Goal: Task Accomplishment & Management: Manage account settings

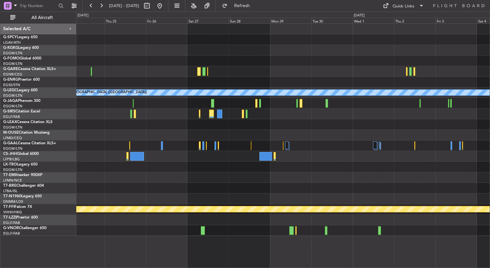
click at [247, 52] on div "A/C Unavailable [GEOGRAPHIC_DATA] ([GEOGRAPHIC_DATA]) Planned Maint Geneva ([GE…" at bounding box center [283, 130] width 414 height 212
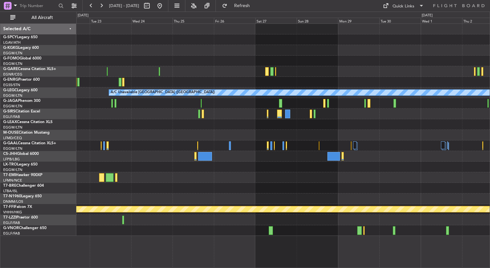
click at [281, 69] on div "A/C Unavailable [GEOGRAPHIC_DATA] ([GEOGRAPHIC_DATA]) Planned Maint Geneva ([GE…" at bounding box center [283, 130] width 414 height 212
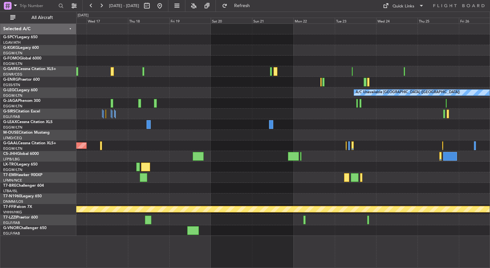
click at [303, 74] on div "A/C Unavailable [GEOGRAPHIC_DATA] ([GEOGRAPHIC_DATA]) Planned [GEOGRAPHIC_DATA]…" at bounding box center [283, 130] width 414 height 212
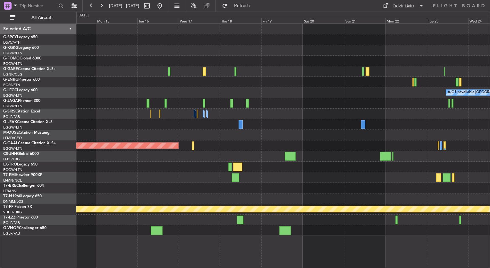
click at [353, 88] on div "A/C Unavailable [GEOGRAPHIC_DATA] ([GEOGRAPHIC_DATA]) Planned [GEOGRAPHIC_DATA]…" at bounding box center [283, 130] width 414 height 212
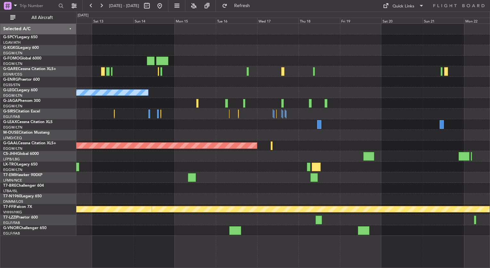
click at [208, 93] on div "Owner A/C Unavailable [GEOGRAPHIC_DATA] ([GEOGRAPHIC_DATA])" at bounding box center [283, 92] width 414 height 11
click at [165, 7] on button at bounding box center [160, 6] width 10 height 10
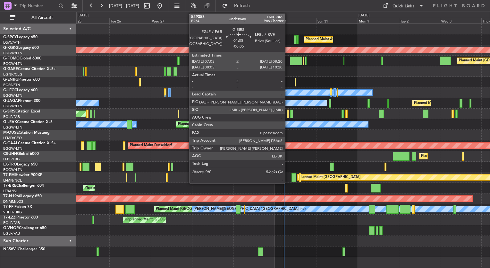
click at [288, 114] on div at bounding box center [288, 113] width 2 height 9
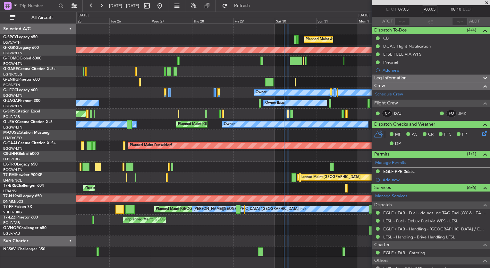
scroll to position [35, 0]
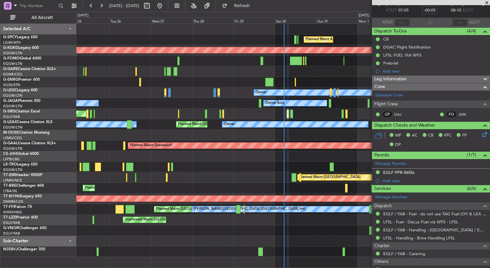
click at [431, 77] on div "Leg Information" at bounding box center [431, 78] width 118 height 7
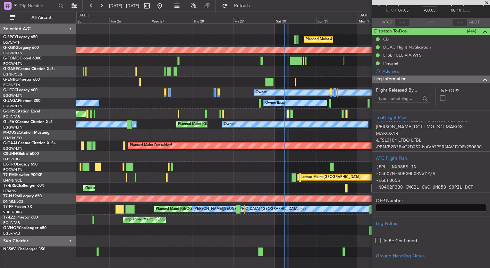
scroll to position [0, 0]
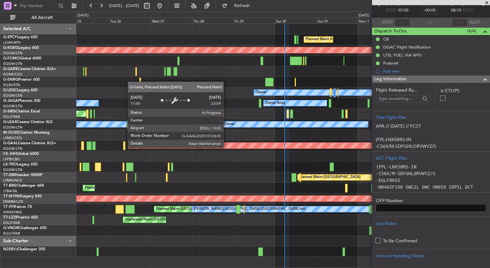
click at [2, 115] on div "Planned Maint Athens ([PERSON_NAME] Intl) AOG Maint [GEOGRAPHIC_DATA] ([GEOGRAP…" at bounding box center [245, 140] width 490 height 256
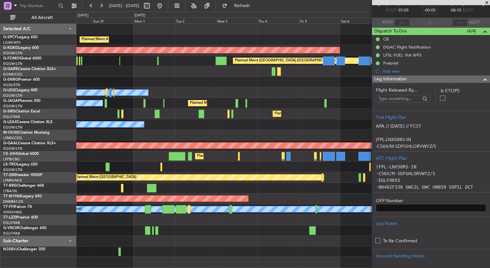
click at [0, 62] on html "[DATE] - [DATE] Refresh Quick Links All Aircraft Planned Maint [GEOGRAPHIC_DATA…" at bounding box center [245, 134] width 490 height 268
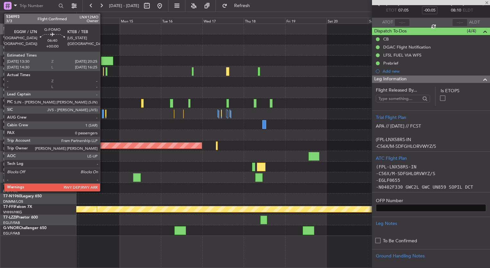
click at [325, 126] on div at bounding box center [283, 124] width 414 height 11
click at [165, 7] on button at bounding box center [160, 6] width 10 height 10
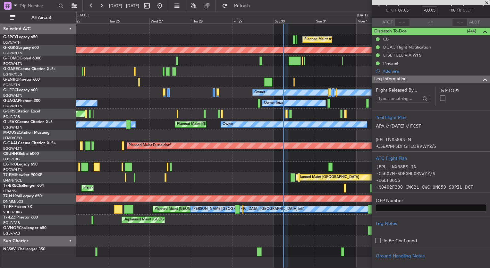
click at [485, 3] on span at bounding box center [487, 3] width 6 height 6
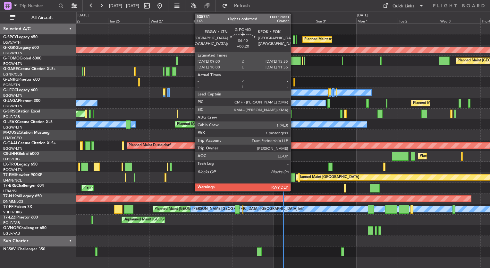
click at [294, 61] on div at bounding box center [295, 60] width 12 height 9
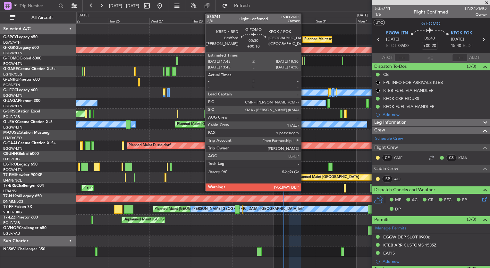
click at [304, 62] on div at bounding box center [305, 60] width 2 height 9
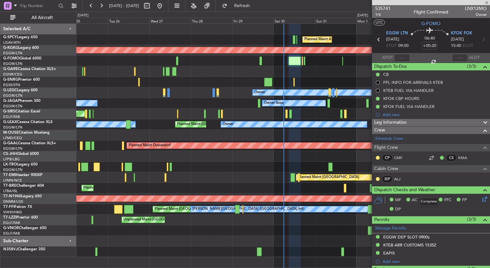
type input "+00:10"
type input "3"
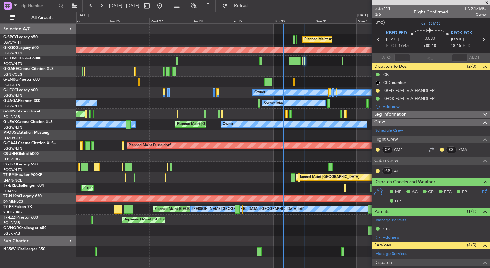
scroll to position [126, 0]
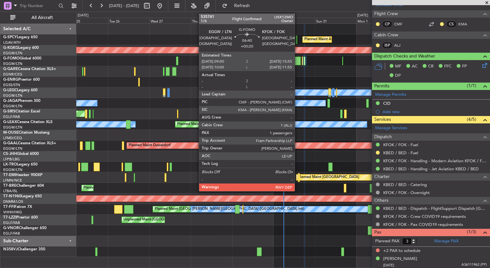
click at [299, 62] on div at bounding box center [295, 60] width 12 height 9
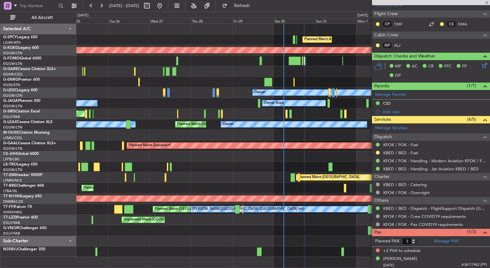
type input "+00:20"
type input "1"
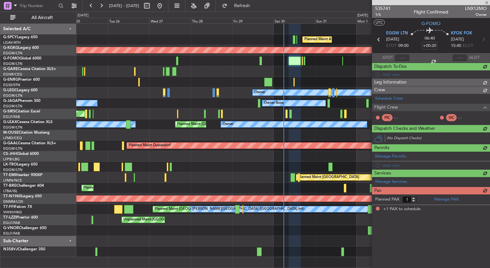
scroll to position [0, 0]
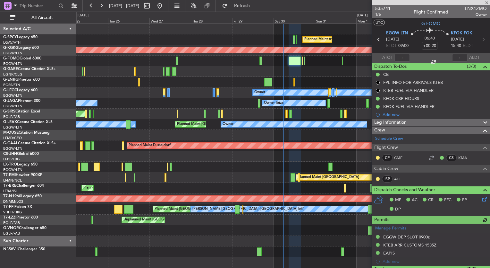
click at [488, 3] on div at bounding box center [431, 2] width 118 height 5
click at [487, 3] on div at bounding box center [431, 2] width 118 height 5
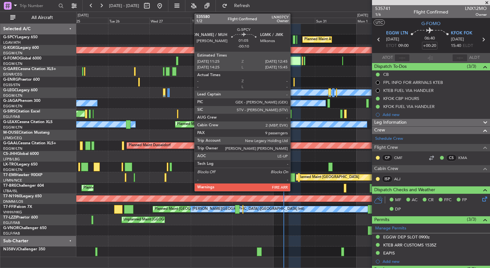
click at [293, 41] on div at bounding box center [294, 39] width 3 height 9
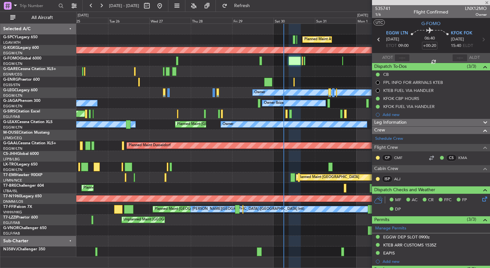
type input "-00:10"
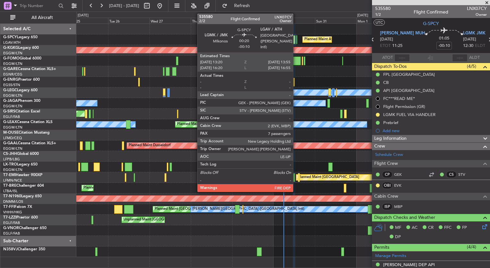
click at [297, 42] on div at bounding box center [297, 39] width 1 height 9
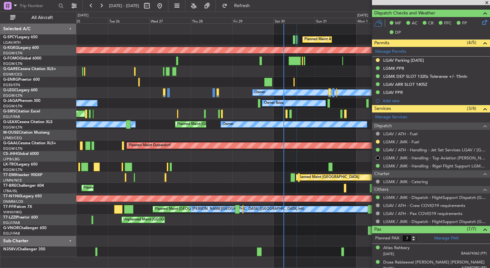
scroll to position [131, 0]
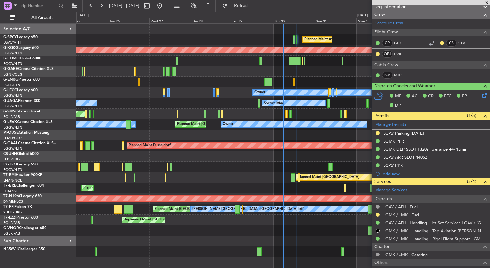
click at [485, 0] on span at bounding box center [487, 3] width 6 height 6
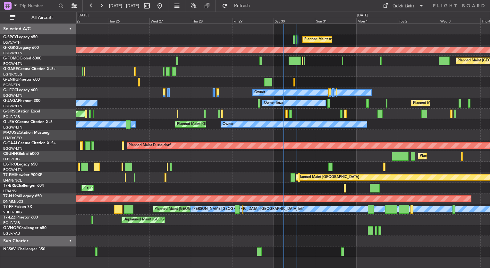
type input "0"
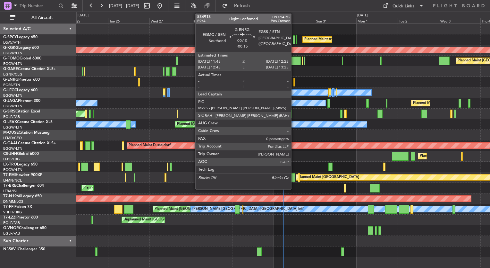
click at [294, 83] on div at bounding box center [294, 82] width 1 height 9
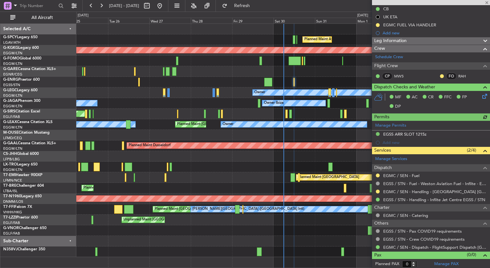
scroll to position [65, 0]
click at [290, 116] on div at bounding box center [291, 113] width 3 height 9
type input "+00:10"
type input "5"
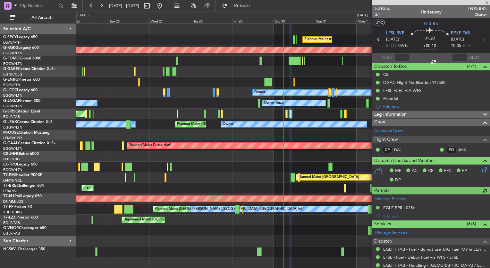
scroll to position [153, 0]
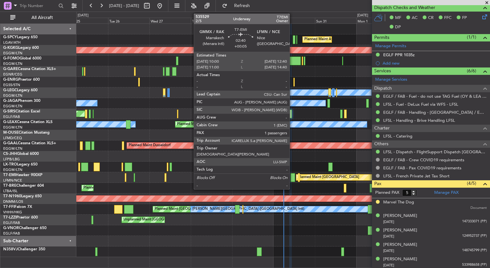
click at [293, 177] on div at bounding box center [293, 177] width 5 height 9
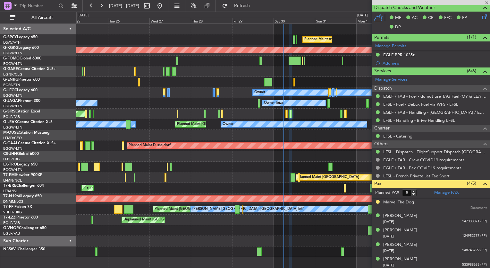
type input "+00:05"
type input "1"
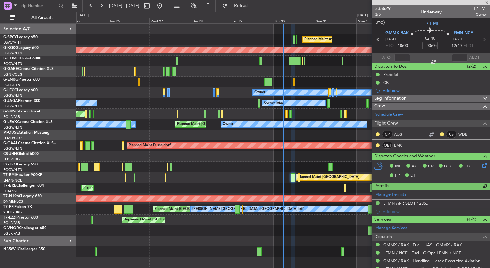
scroll to position [76, 0]
